Goal: Transaction & Acquisition: Purchase product/service

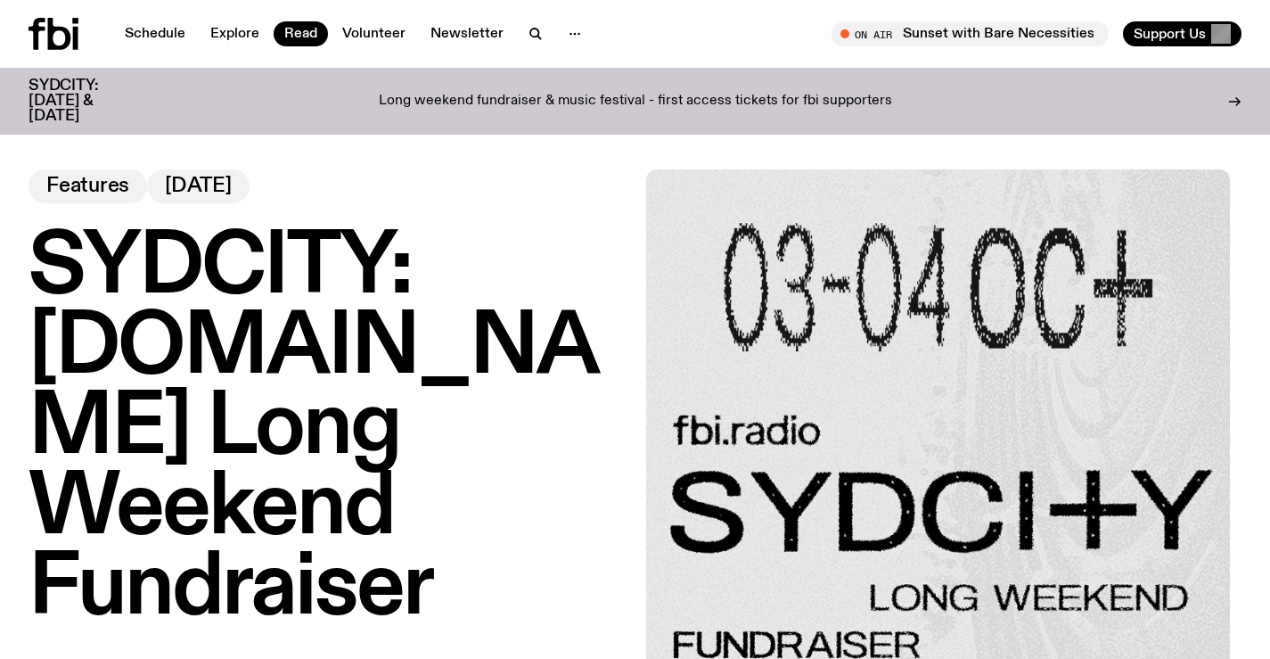
click at [852, 221] on img at bounding box center [938, 461] width 585 height 585
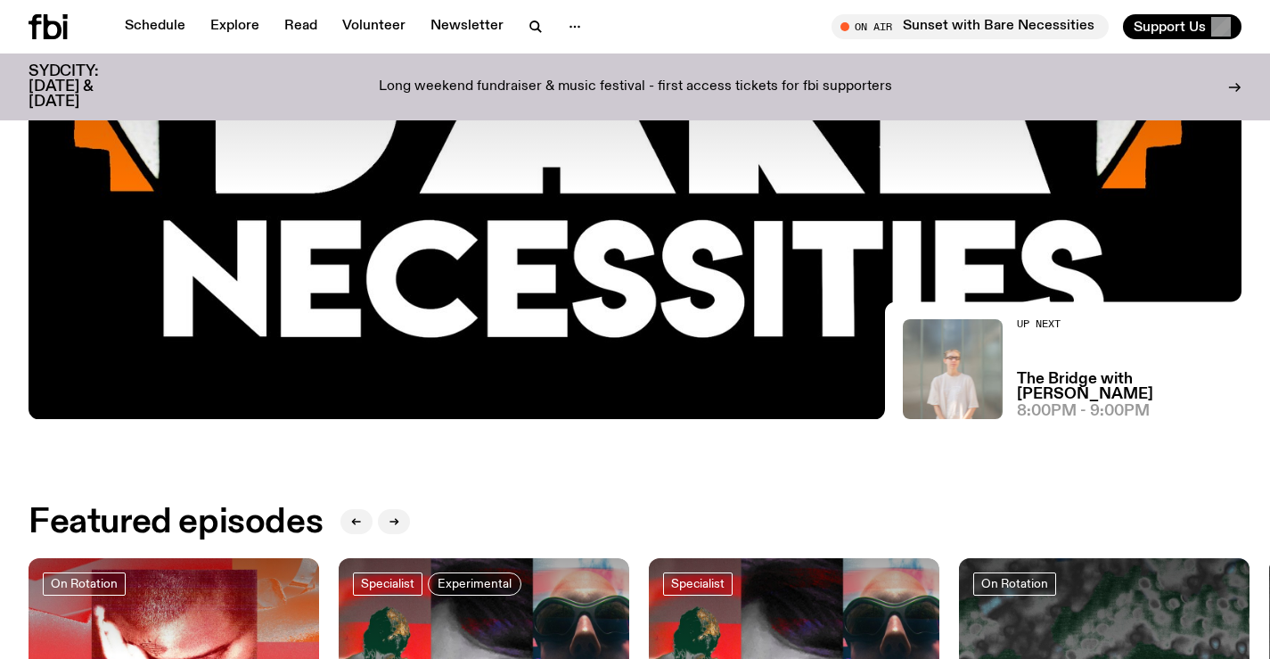
scroll to position [431, 0]
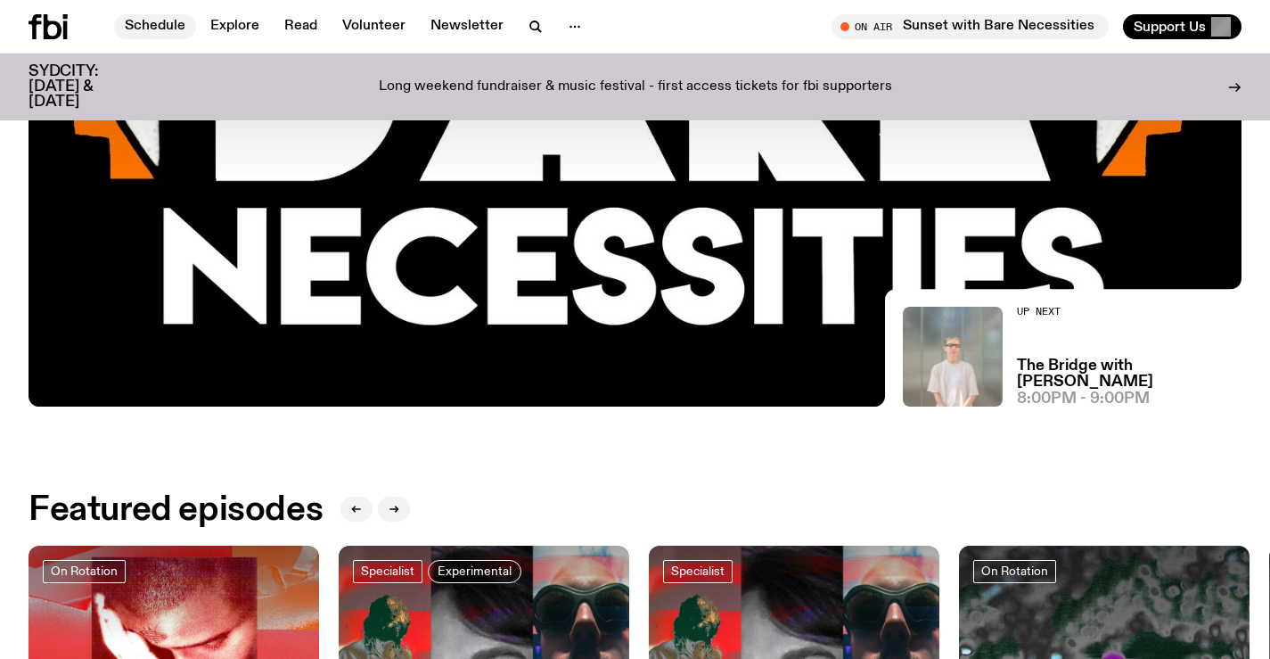
click at [185, 22] on link "Schedule" at bounding box center [155, 26] width 82 height 25
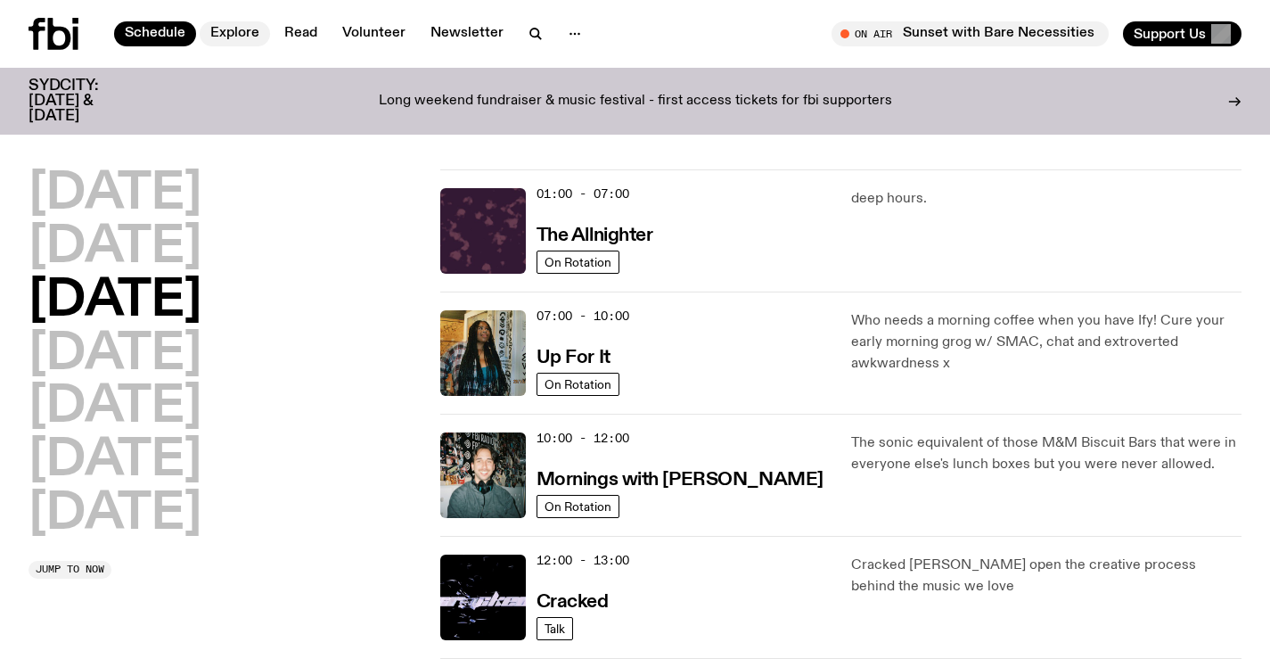
click at [216, 30] on link "Explore" at bounding box center [235, 33] width 70 height 25
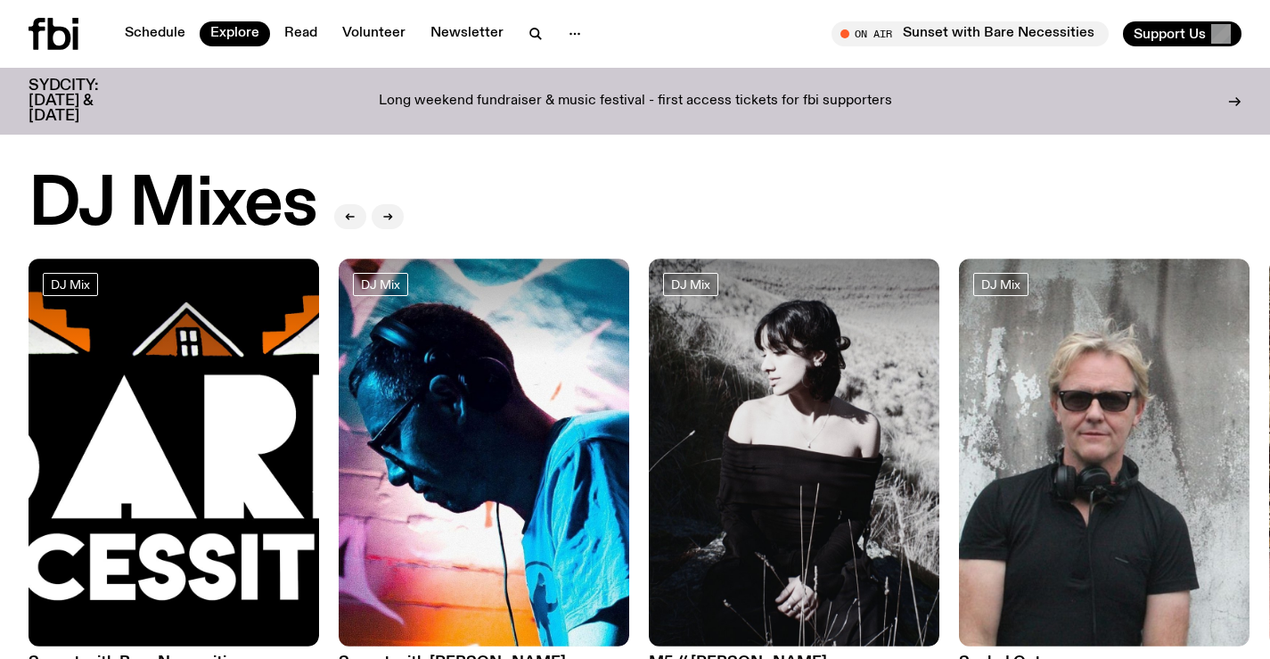
click at [152, 21] on div "Schedule Explore Read Volunteer Newsletter" at bounding box center [329, 34] width 600 height 32
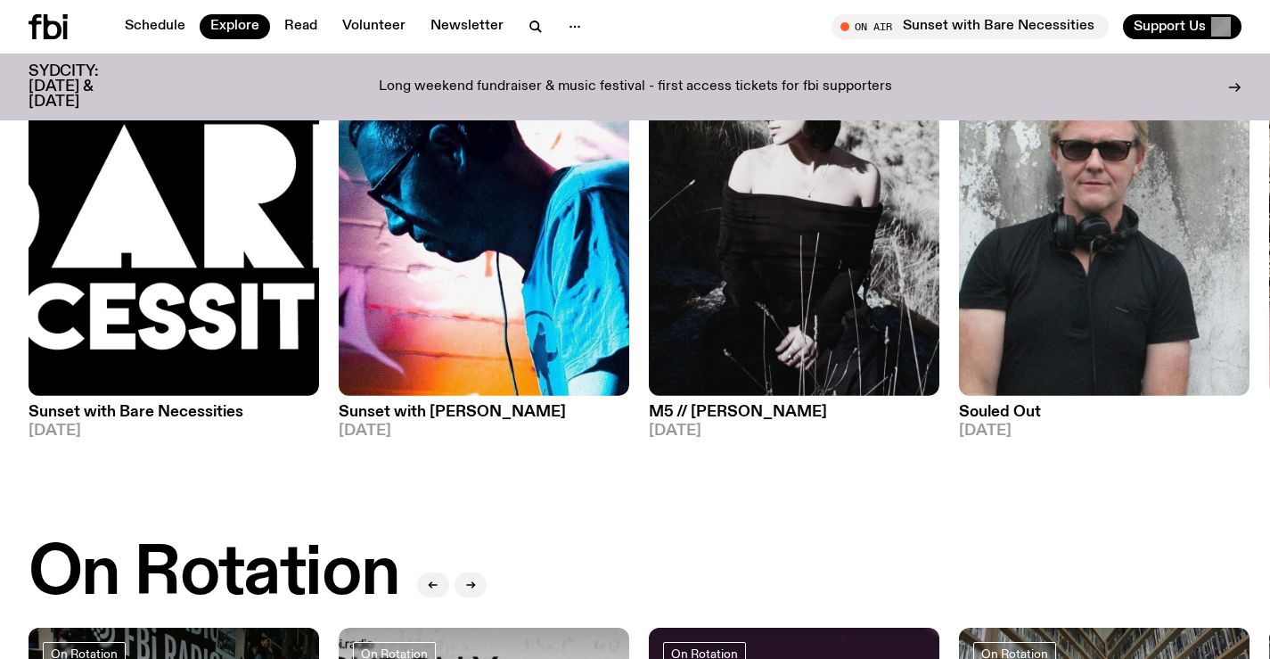
scroll to position [80, 0]
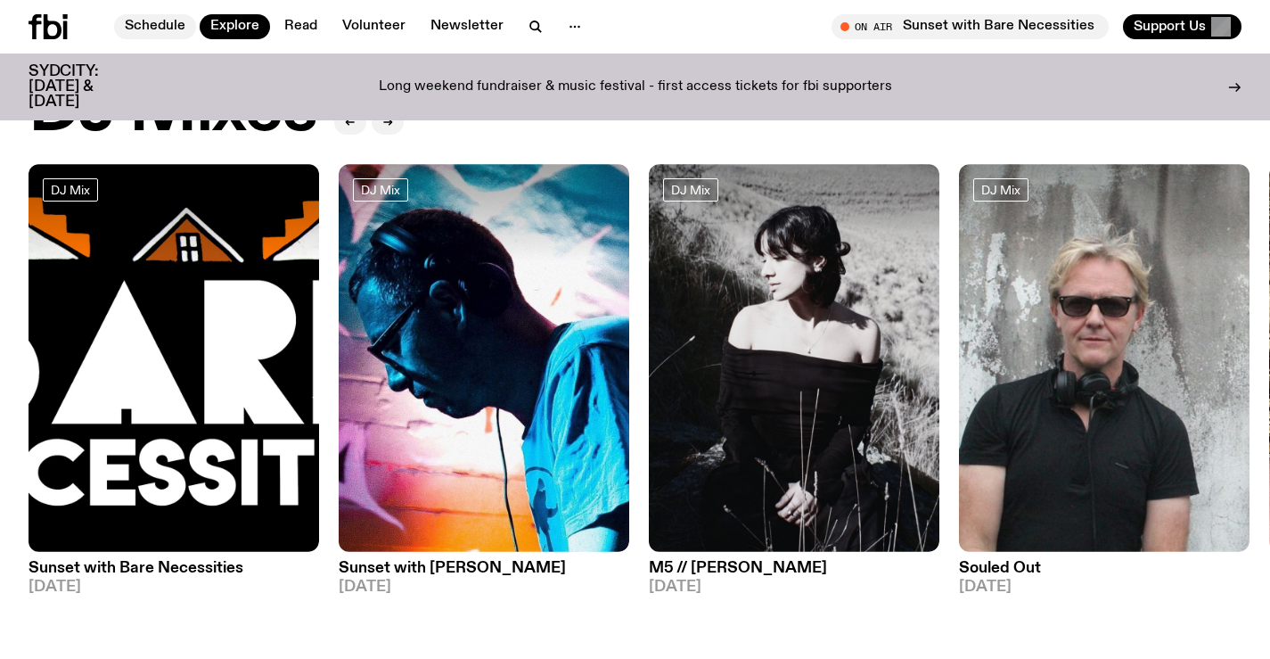
click at [162, 35] on link "Schedule" at bounding box center [155, 26] width 82 height 25
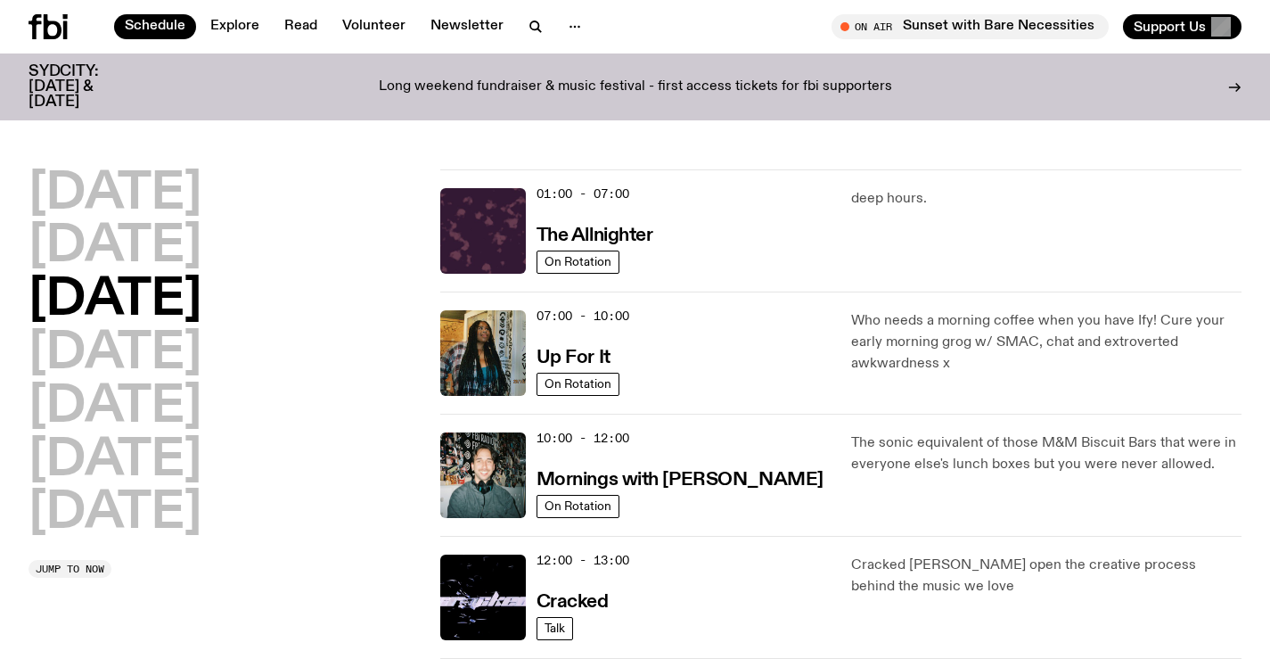
scroll to position [522, 0]
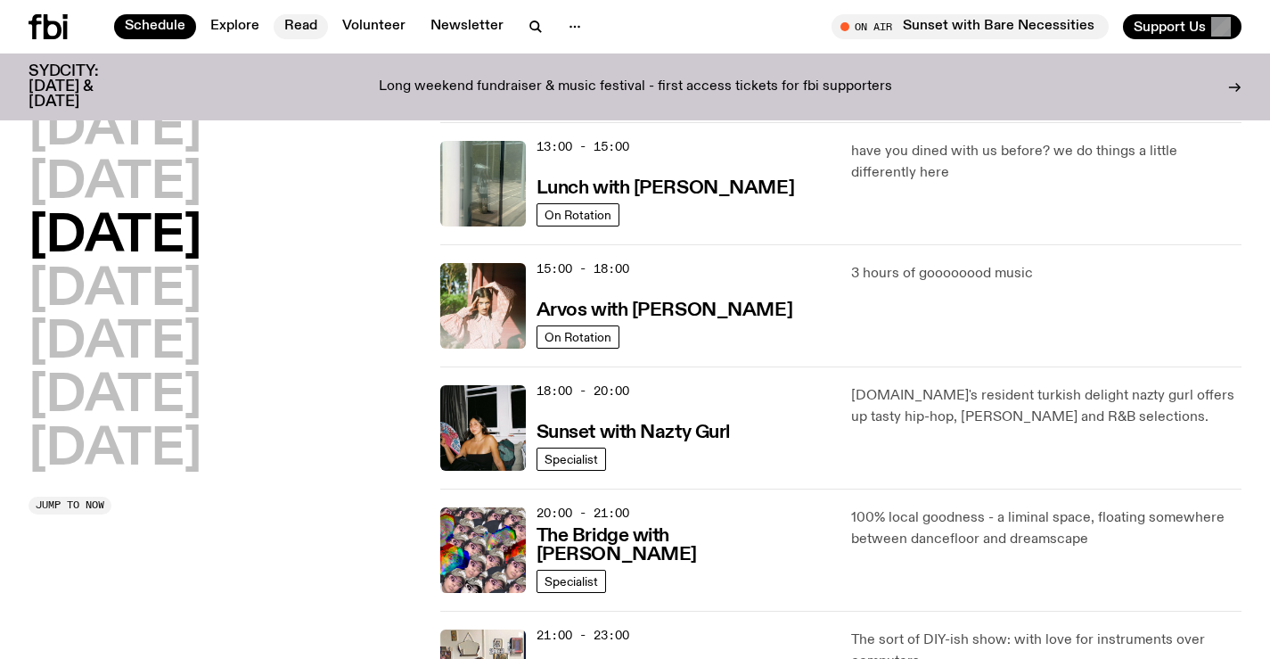
click at [310, 22] on link "Read" at bounding box center [301, 26] width 54 height 25
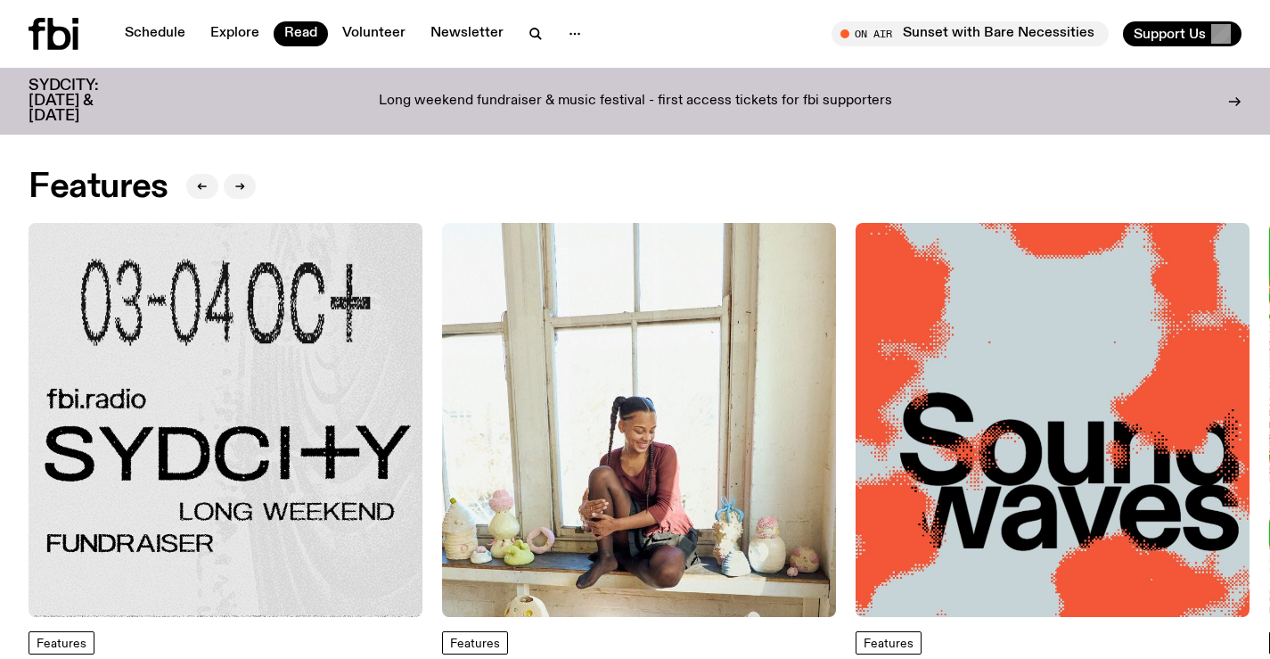
click at [274, 554] on img at bounding box center [226, 420] width 394 height 394
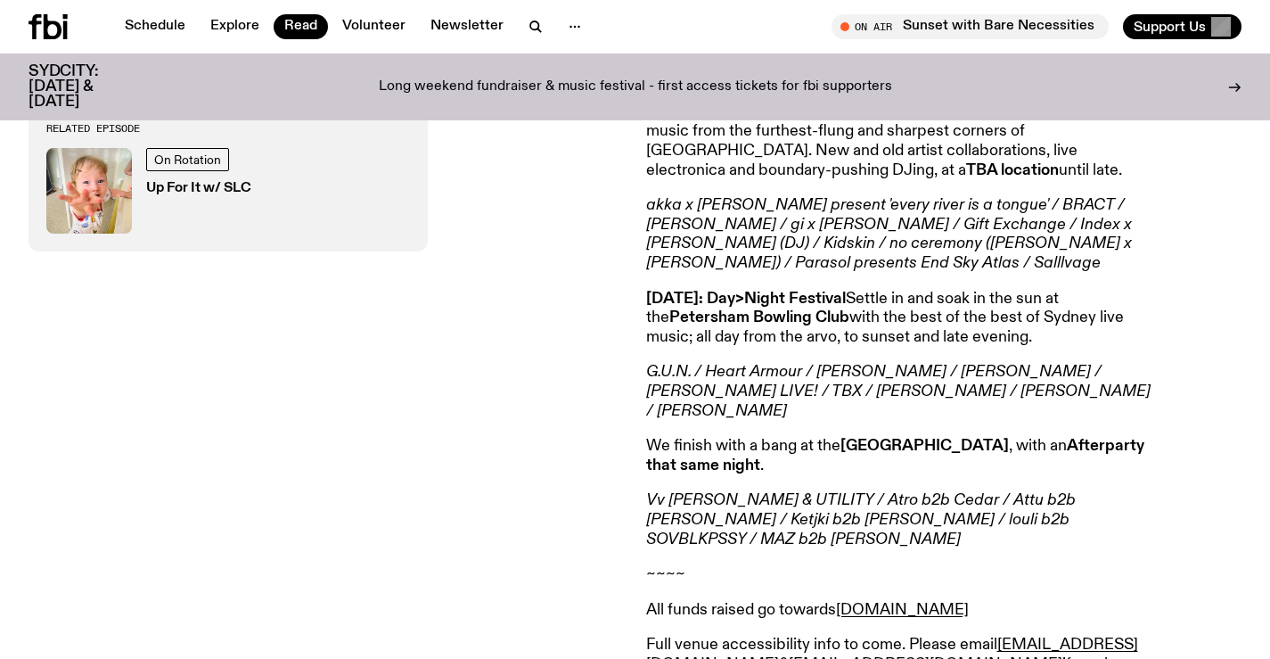
scroll to position [342, 0]
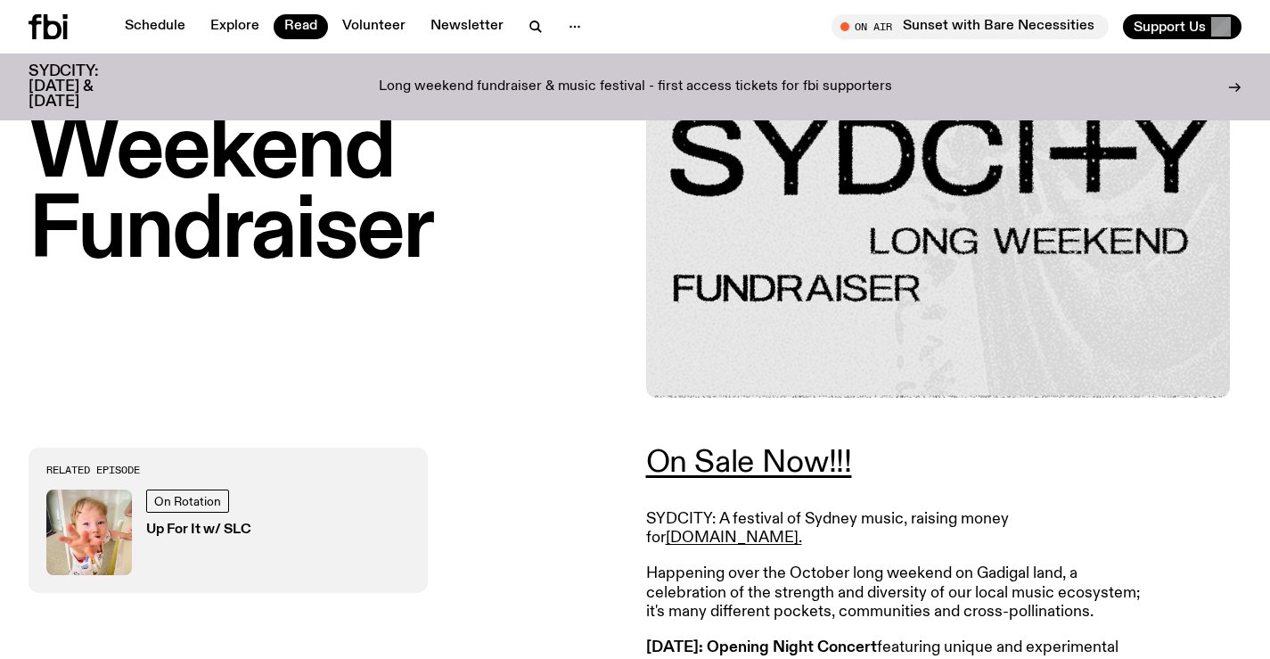
click at [743, 464] on link "On Sale Now!!!" at bounding box center [749, 463] width 206 height 32
